Goal: Find specific fact: Find specific fact

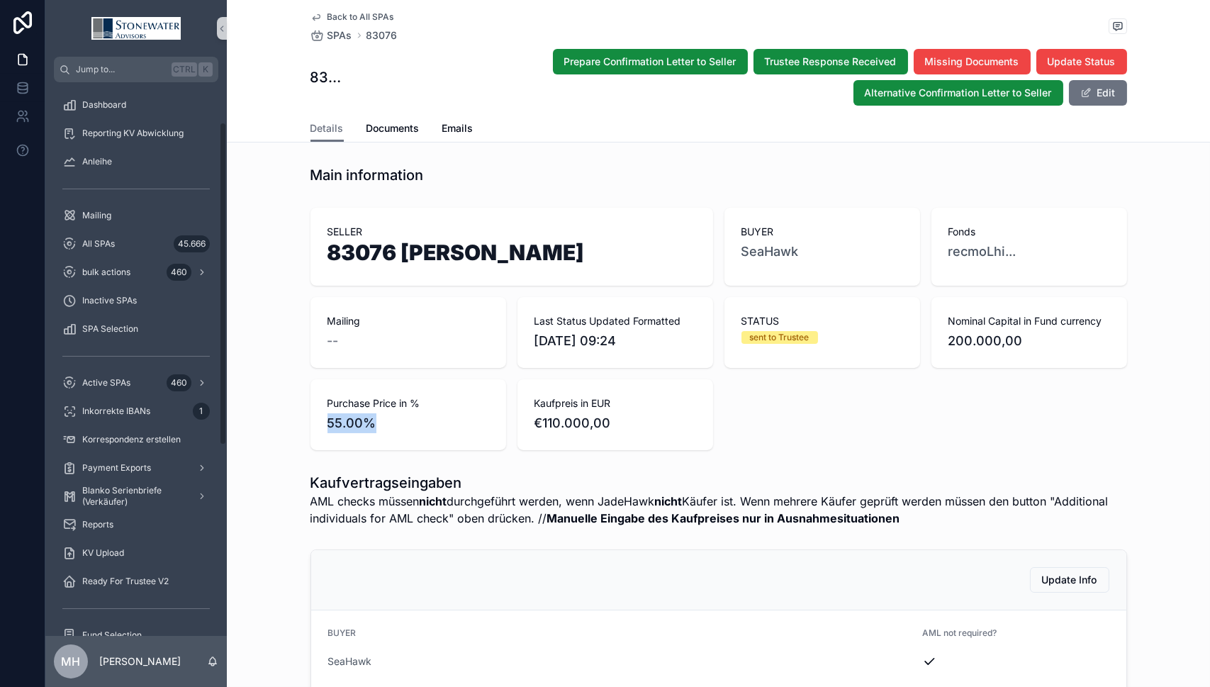
scroll to position [283, 0]
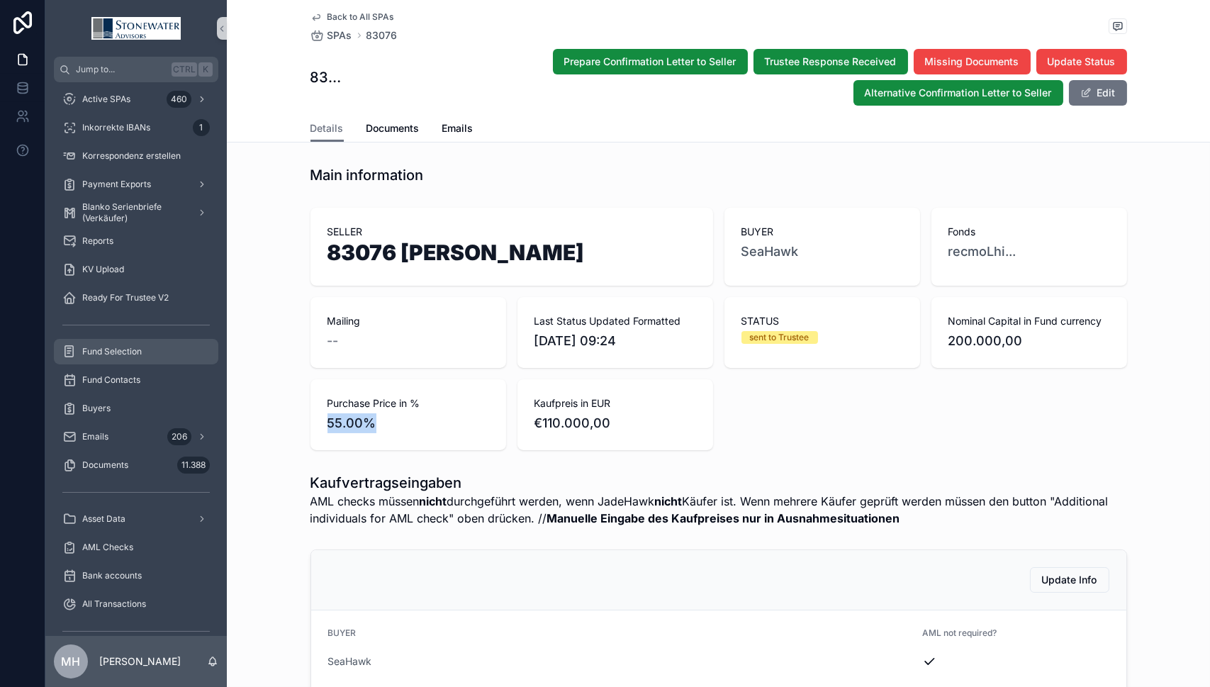
click at [108, 354] on span "Fund Selection" at bounding box center [112, 351] width 60 height 11
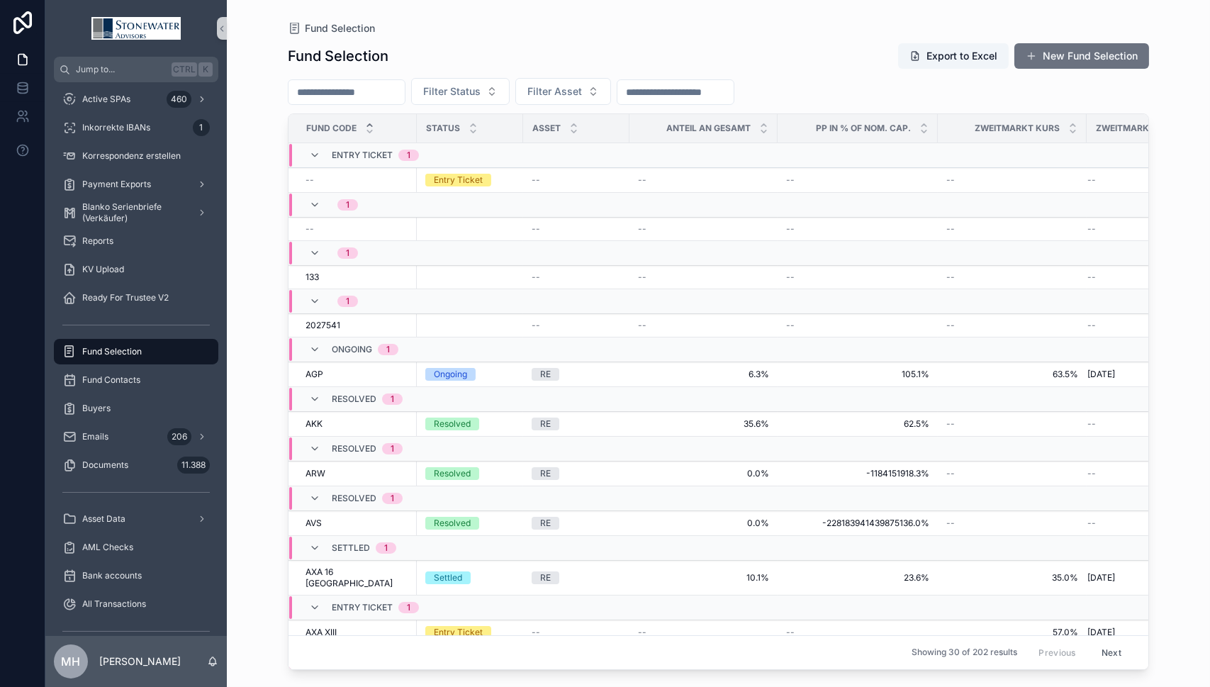
click at [319, 92] on input "scrollable content" at bounding box center [346, 92] width 116 height 20
type input "**********"
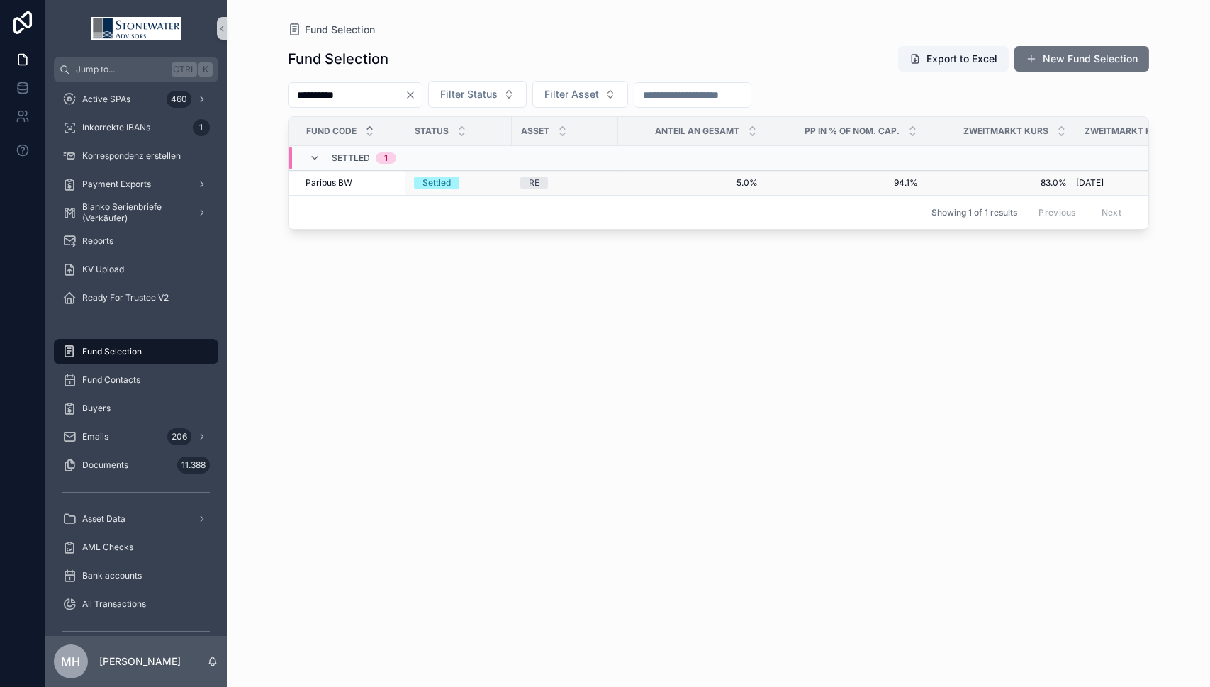
click at [337, 181] on span "Paribus BW" at bounding box center [328, 182] width 47 height 11
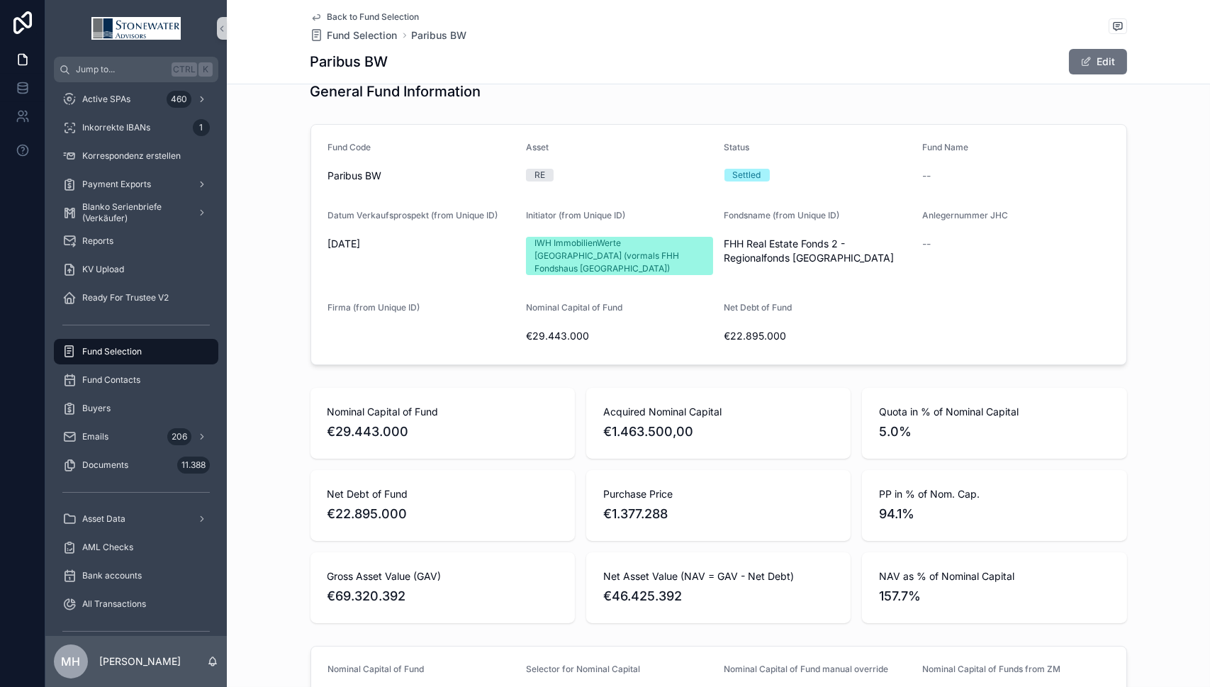
scroll to position [354, 0]
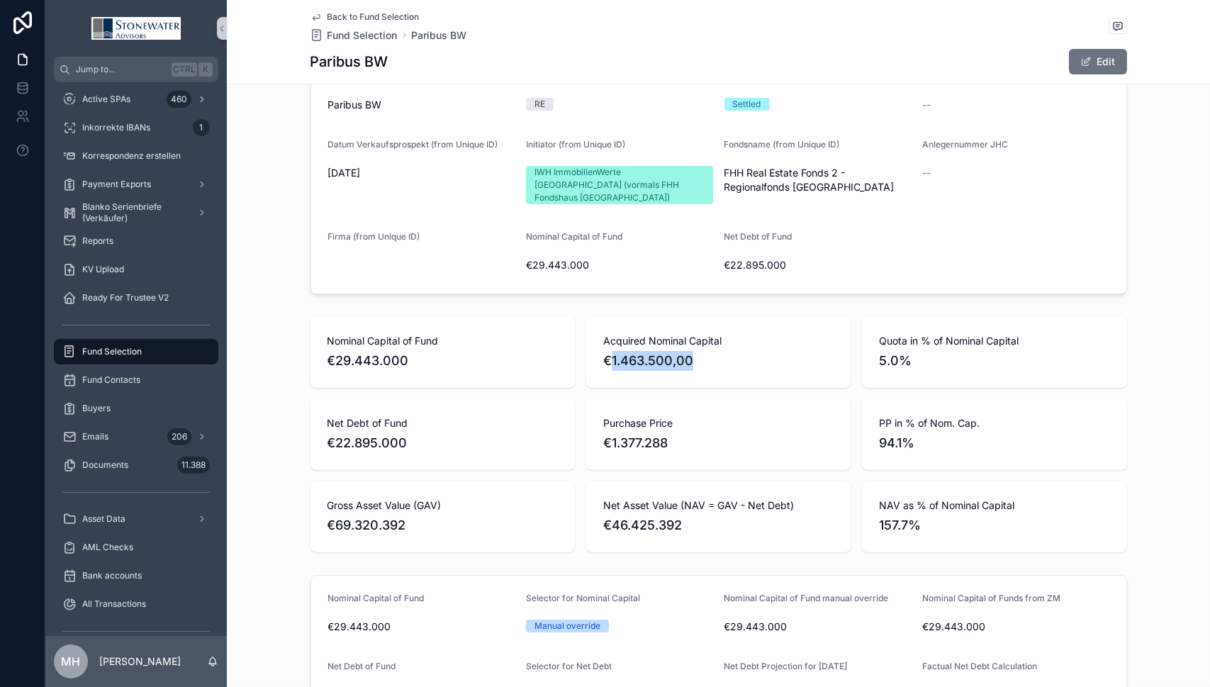
drag, startPoint x: 604, startPoint y: 346, endPoint x: 687, endPoint y: 349, distance: 83.7
click at [687, 351] on span "€1.463.500,00" at bounding box center [718, 361] width 230 height 20
copy span "1.463.500,00"
